Goal: Task Accomplishment & Management: Complete application form

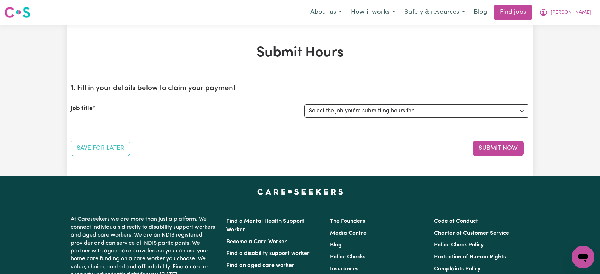
select select "11040"
click option "[[PERSON_NAME]] Support Worker Needed Every [DATE] From 2pm to 4pm - [GEOGRAPHI…" at bounding box center [0, 0] width 0 height 0
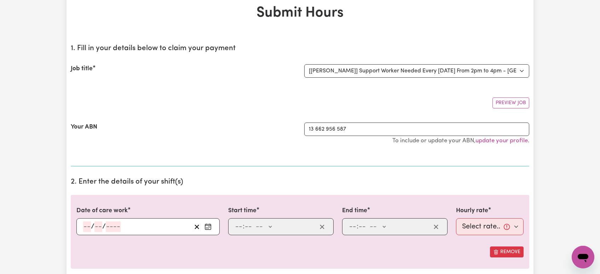
scroll to position [112, 0]
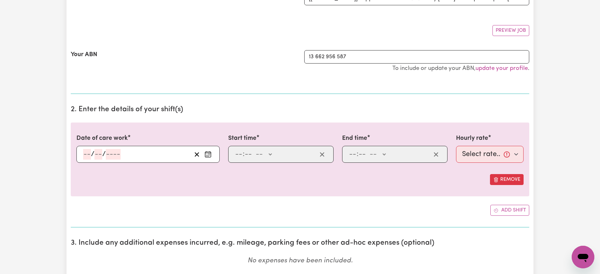
click at [85, 156] on input "number" at bounding box center [87, 154] width 8 height 11
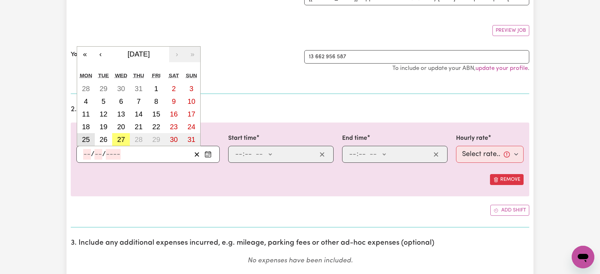
click at [90, 141] on button "25" at bounding box center [86, 139] width 18 height 13
type input "[DATE]"
type input "25"
type input "8"
type input "2025"
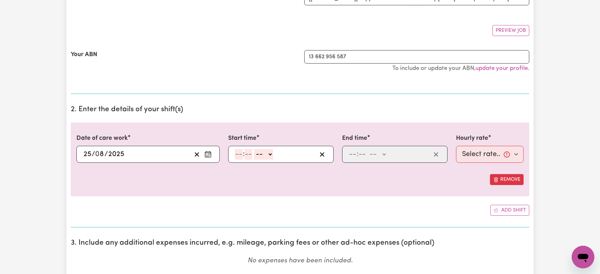
click at [239, 157] on input "number" at bounding box center [239, 154] width 8 height 11
type input "2"
type input "0"
select select "pm"
type input "14:00"
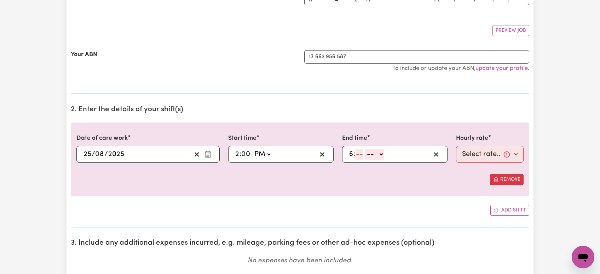
type input "6"
type input "30"
select select "pm"
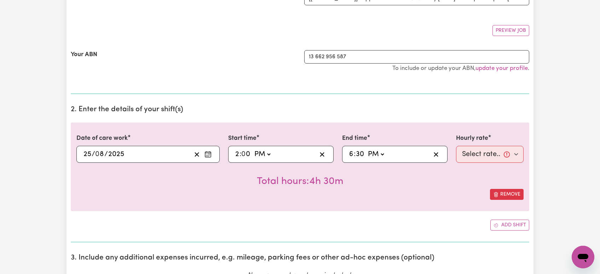
type input "18:30"
click at [456, 146] on select "Select rate... $64.45 (Weekday) $94.72 ([DATE]) $121.36 ([DATE]) $143.98 (Publi…" at bounding box center [490, 154] width 68 height 17
select select "64.45-Weekday"
click option "$64.45 (Weekday)" at bounding box center [0, 0] width 0 height 0
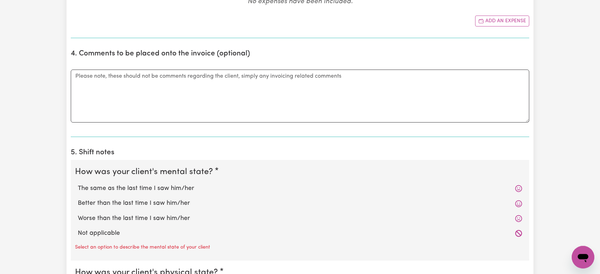
scroll to position [450, 0]
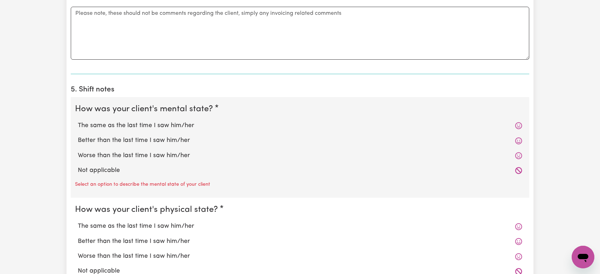
click at [120, 122] on label "The same as the last time I saw him/her" at bounding box center [300, 125] width 444 height 9
click at [78, 121] on input "The same as the last time I saw him/her" at bounding box center [77, 121] width 0 height 0
radio input "true"
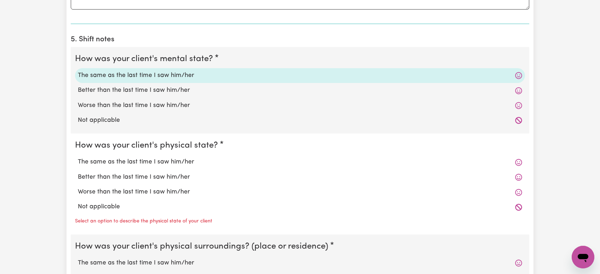
scroll to position [525, 0]
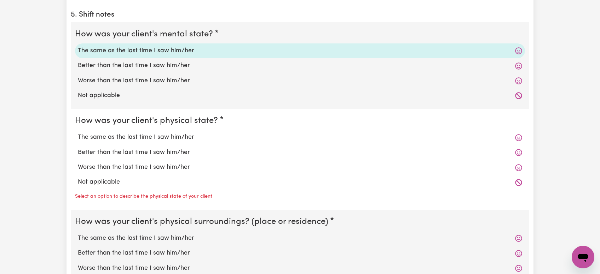
click at [112, 184] on label "Not applicable" at bounding box center [300, 182] width 444 height 9
click at [78, 178] on input "Not applicable" at bounding box center [77, 178] width 0 height 0
radio input "true"
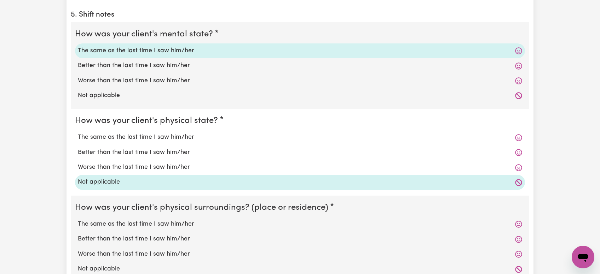
scroll to position [637, 0]
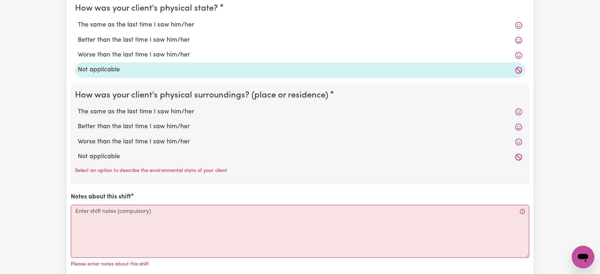
click at [116, 154] on label "Not applicable" at bounding box center [300, 156] width 444 height 9
click at [78, 152] on input "Not applicable" at bounding box center [77, 152] width 0 height 0
radio input "true"
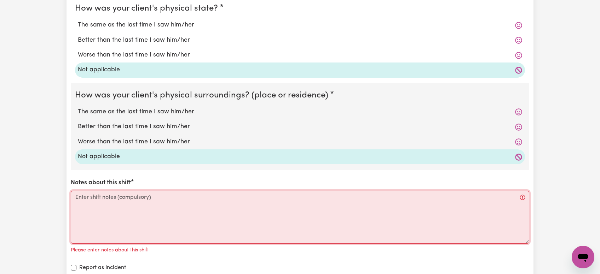
click at [127, 197] on textarea "Notes about this shift" at bounding box center [300, 217] width 458 height 53
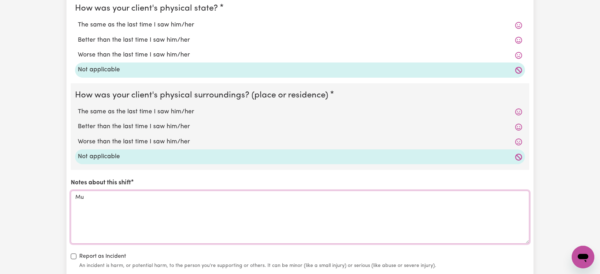
drag, startPoint x: 113, startPoint y: 204, endPoint x: 52, endPoint y: 184, distance: 64.9
click at [71, 191] on textarea "Mu" at bounding box center [300, 217] width 458 height 53
click at [75, 197] on textarea "[PERSON_NAME] cancelled the shift and asked to catch up [DATE]. As per NDIS sam…" at bounding box center [300, 217] width 458 height 53
click at [129, 197] on textarea "Upon calling [PERSON_NAME] cancelled the shift and asked to catch up [DATE]. As…" at bounding box center [300, 217] width 458 height 53
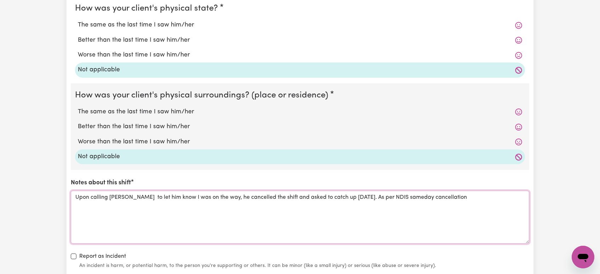
click at [288, 198] on textarea "Upon calling [PERSON_NAME] to let him know I was on the way, he cancelled the s…" at bounding box center [300, 217] width 458 height 53
click at [286, 197] on textarea "Upon calling [PERSON_NAME] to let him know I was on the way, he cancelled the s…" at bounding box center [300, 217] width 458 height 53
click at [449, 200] on textarea "Upon calling [PERSON_NAME] to let him know I was on the way, he cancelled the s…" at bounding box center [300, 217] width 458 height 53
click at [122, 204] on textarea "Upon calling [PERSON_NAME] to let him know I was on the way, he cancelled the s…" at bounding box center [300, 217] width 458 height 53
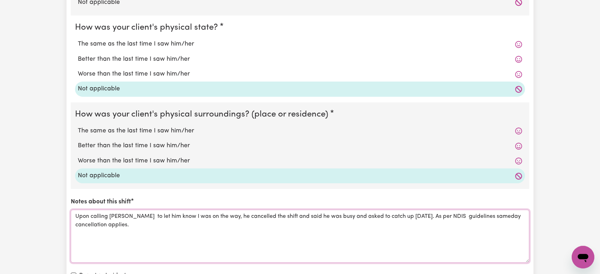
scroll to position [757, 0]
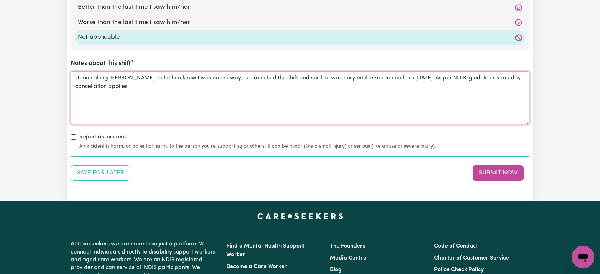
click at [332, 104] on textarea "Upon calling [PERSON_NAME] to let him know I was on the way, he cancelled the s…" at bounding box center [300, 97] width 458 height 53
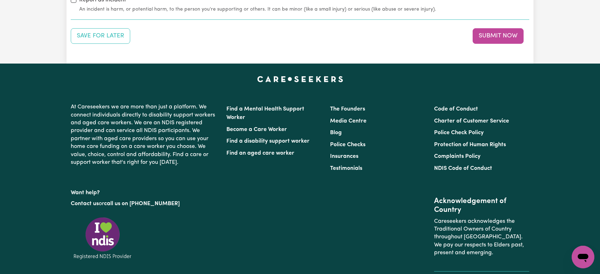
type textarea "Upon calling [PERSON_NAME] to let him know I was on the way, he cancelled the s…"
click at [419, 149] on li "Police Checks" at bounding box center [377, 145] width 95 height 12
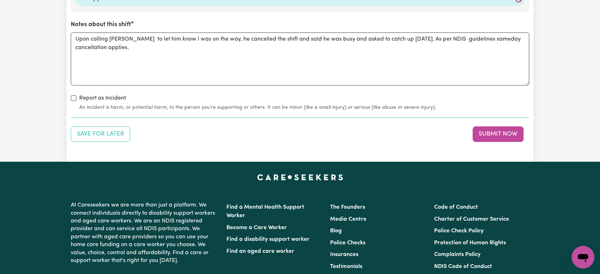
scroll to position [790, 0]
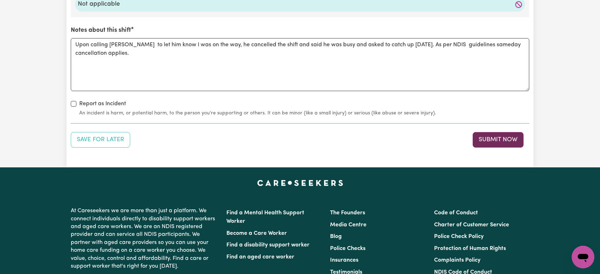
click at [501, 143] on button "Submit Now" at bounding box center [498, 140] width 51 height 16
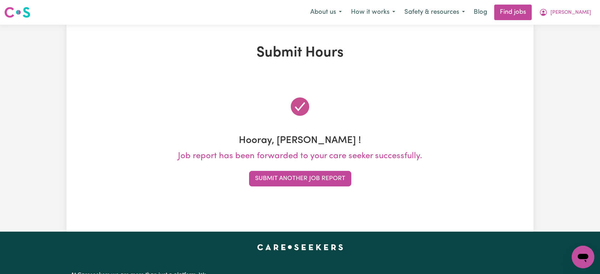
scroll to position [0, 0]
